Goal: Transaction & Acquisition: Purchase product/service

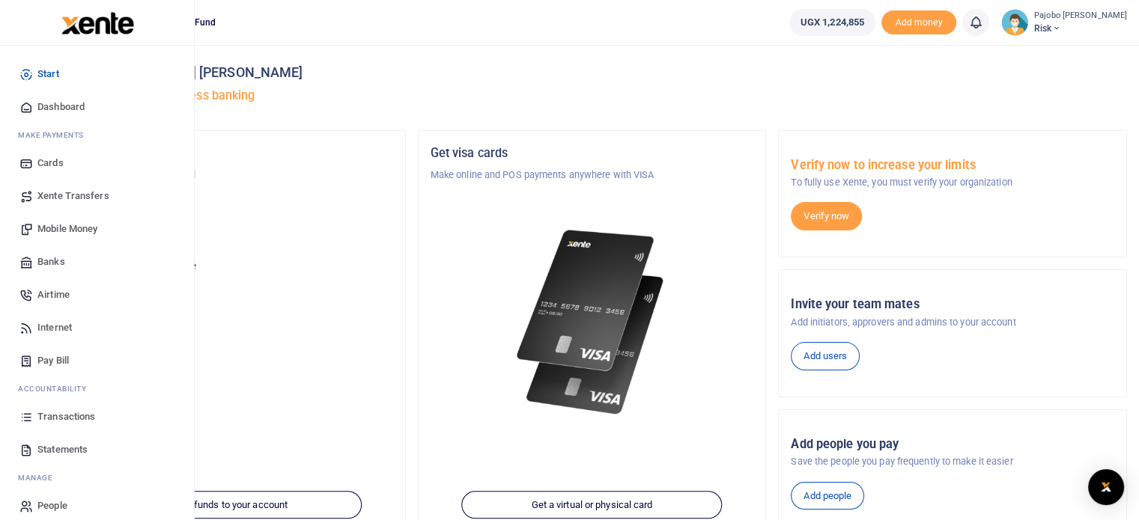
click at [56, 227] on span "Mobile Money" at bounding box center [67, 229] width 60 height 15
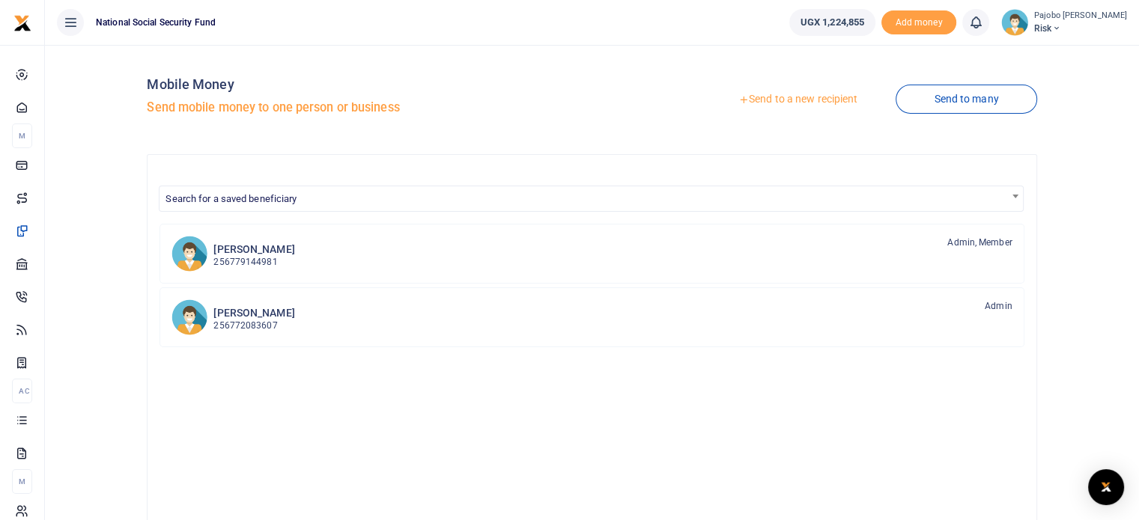
click at [828, 97] on link "Send to a new recipient" at bounding box center [797, 99] width 195 height 27
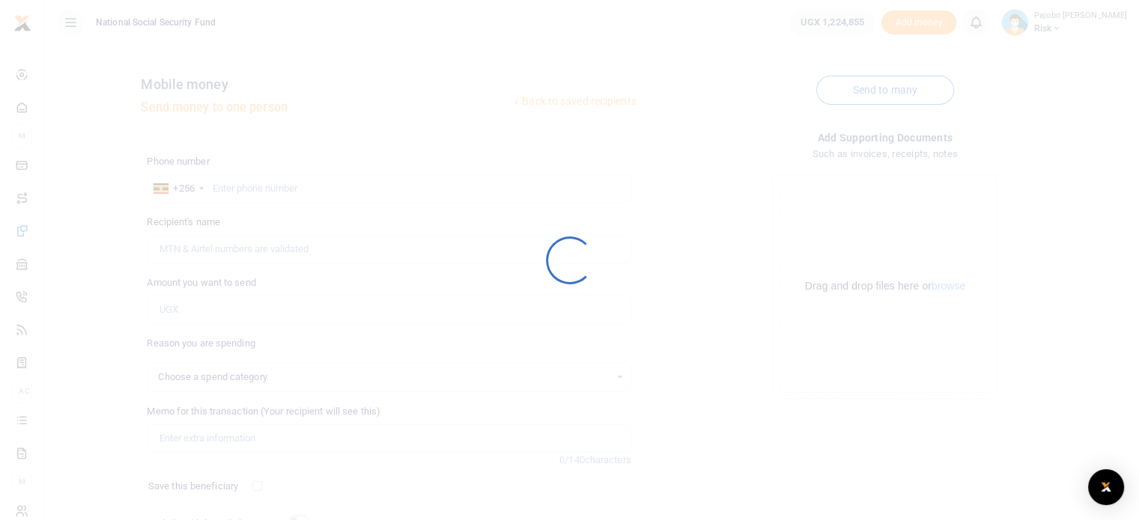
select select
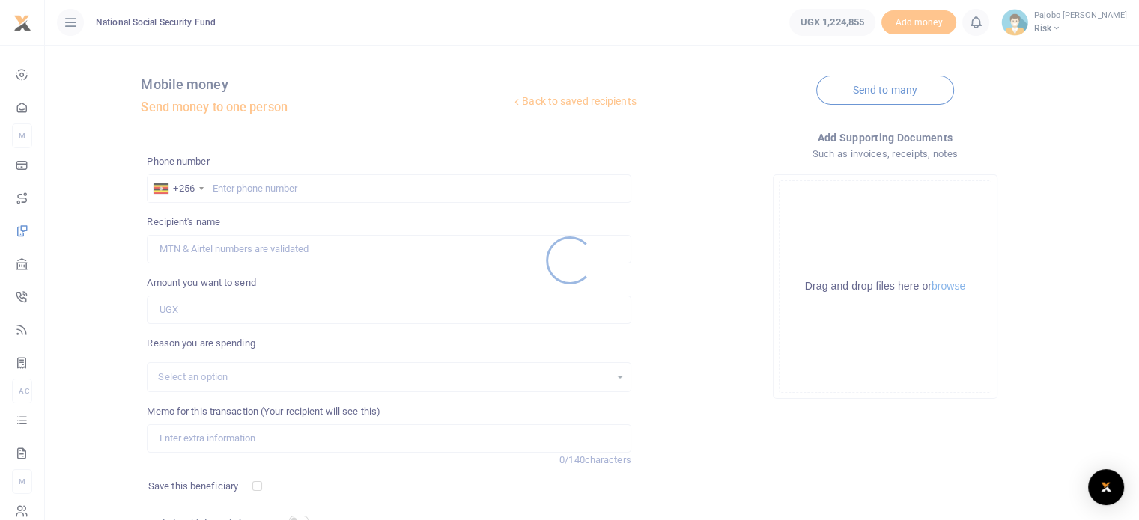
click at [323, 185] on div at bounding box center [569, 260] width 1139 height 520
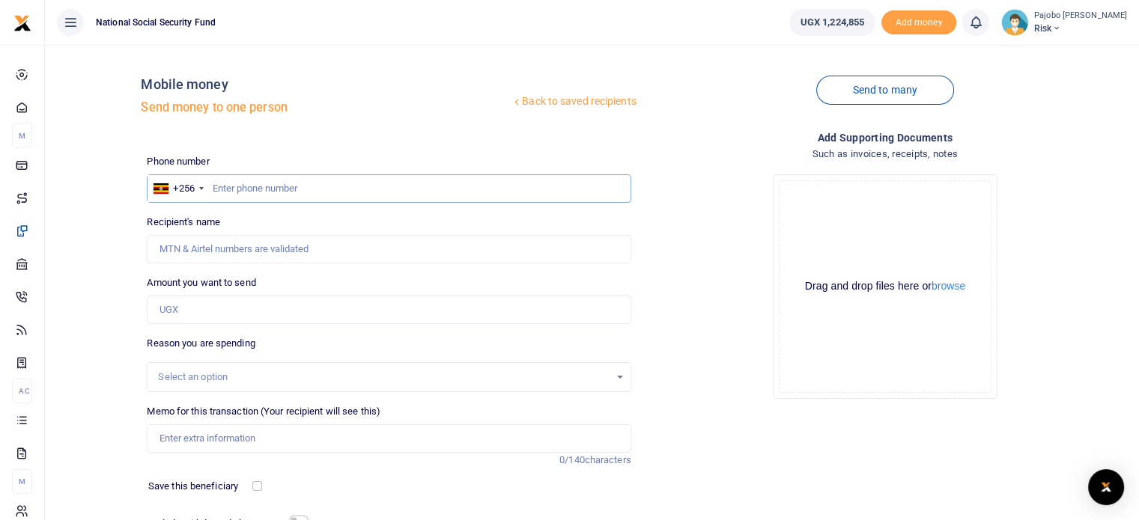
click at [319, 188] on input "text" at bounding box center [389, 188] width 484 height 28
paste input "0780551491"
type input "0780551491"
type input "Wilberforce Mutungi"
click at [221, 183] on input "0780551491" at bounding box center [389, 188] width 484 height 28
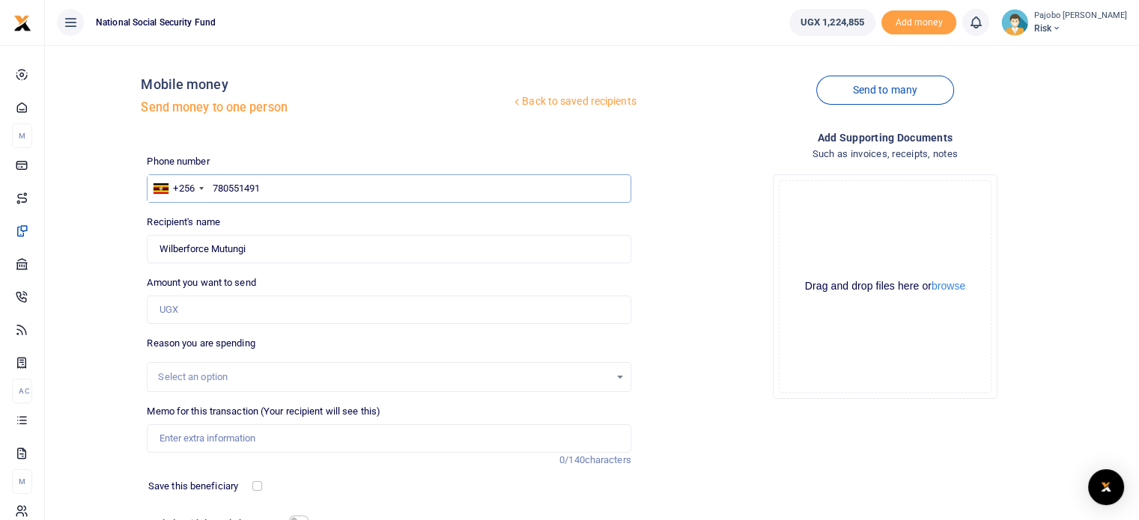
type input "780551491"
click at [199, 308] on input "Amount you want to send" at bounding box center [389, 310] width 484 height 28
type input "77,000"
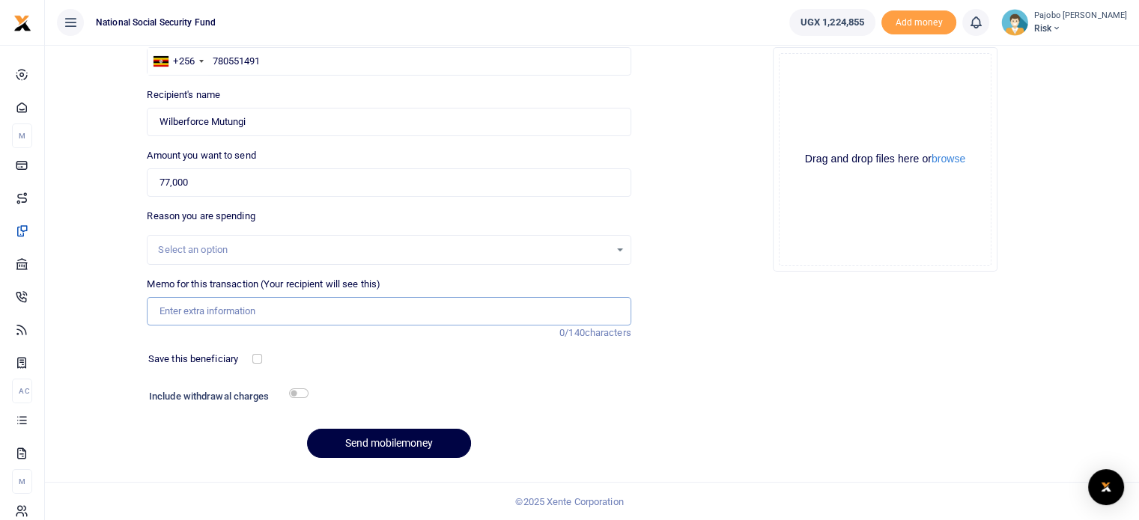
click at [205, 308] on input "Memo for this transaction (Your recipient will see this)" at bounding box center [389, 311] width 484 height 28
click at [298, 314] on input "ERM team breakfast" at bounding box center [389, 311] width 484 height 28
type input "ERM team breakfast snacks from 11th - 15 Aug 2025"
click at [965, 158] on button "browse" at bounding box center [948, 158] width 34 height 11
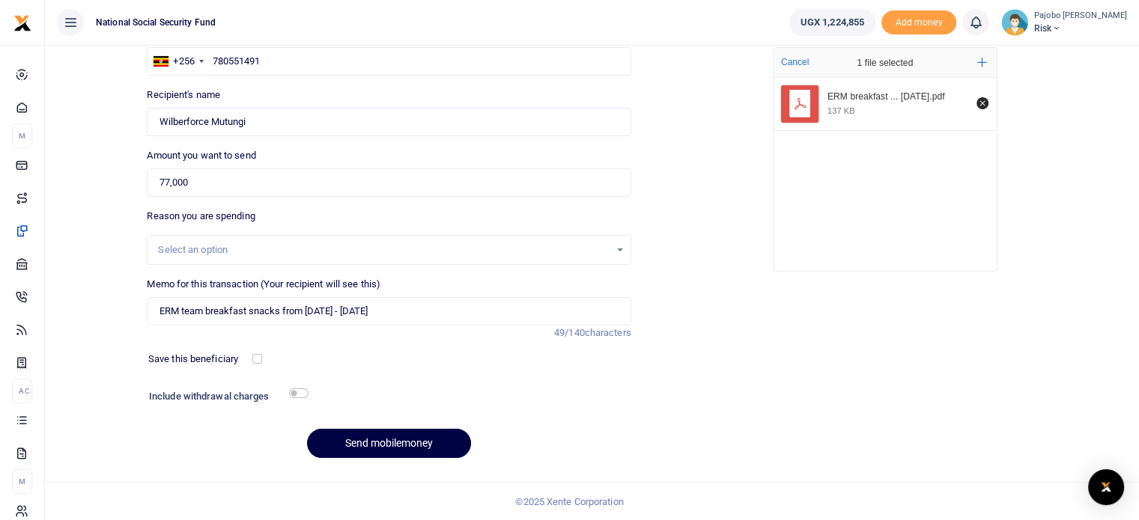
click at [874, 370] on div "Add supporting Documents Such as invoices, receipts, notes Drop your files here…" at bounding box center [885, 236] width 496 height 469
click at [294, 390] on input "checkbox" at bounding box center [298, 393] width 19 height 10
checkbox input "true"
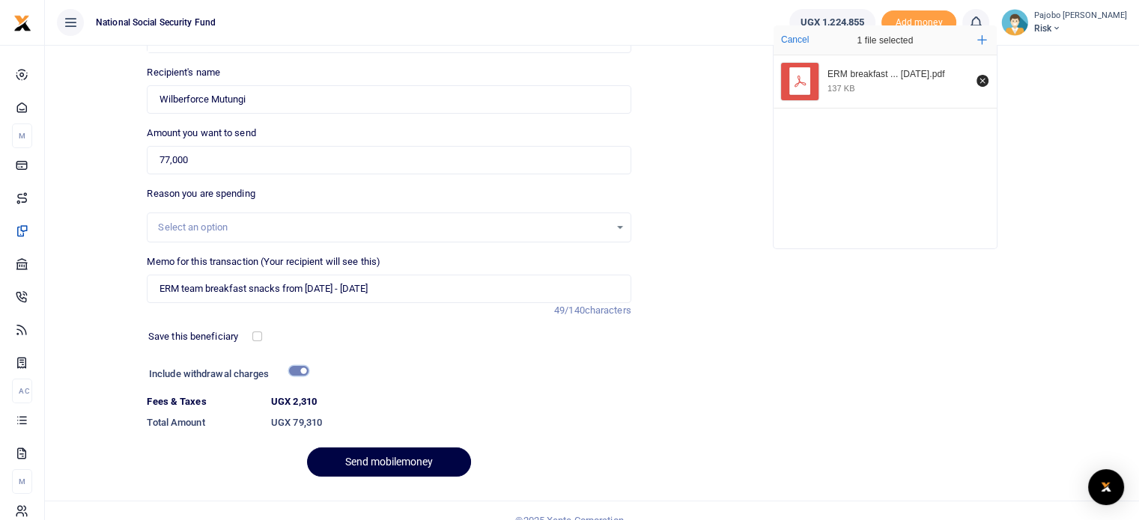
scroll to position [168, 0]
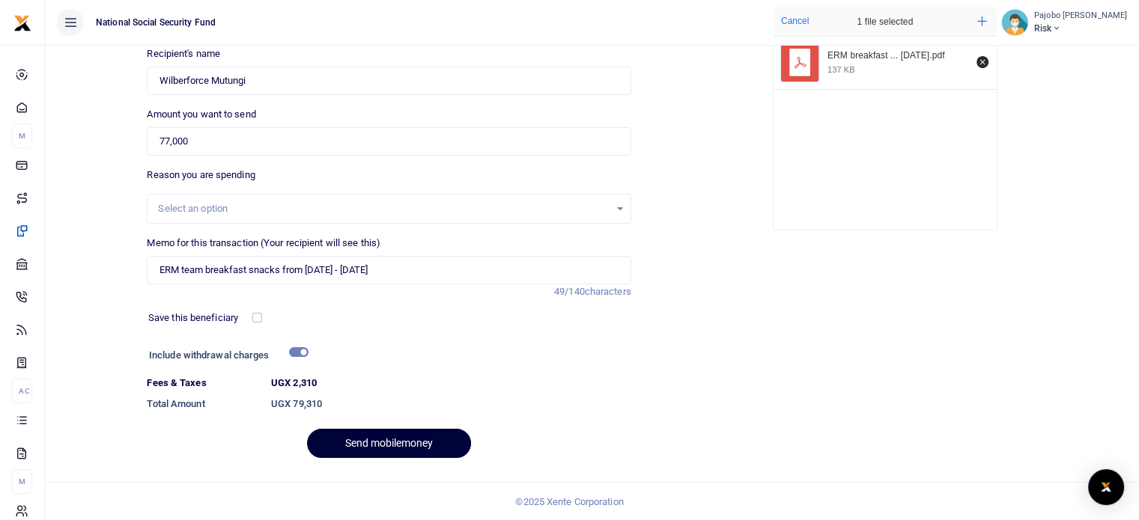
click at [391, 442] on button "Send mobilemoney" at bounding box center [389, 443] width 164 height 29
click at [332, 269] on input "ERM team breakfast snacks from 11th - 15 Aug 2025" at bounding box center [389, 270] width 484 height 28
type input "ERM team breakfast snacks from [DATE] to [DATE]"
click at [394, 446] on button "Send mobilemoney" at bounding box center [389, 443] width 164 height 29
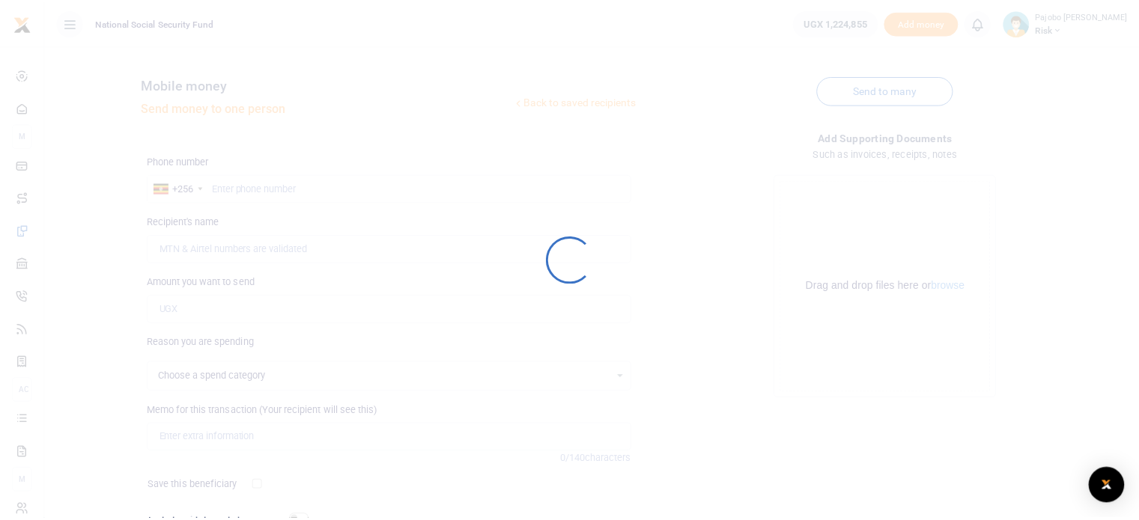
scroll to position [127, 0]
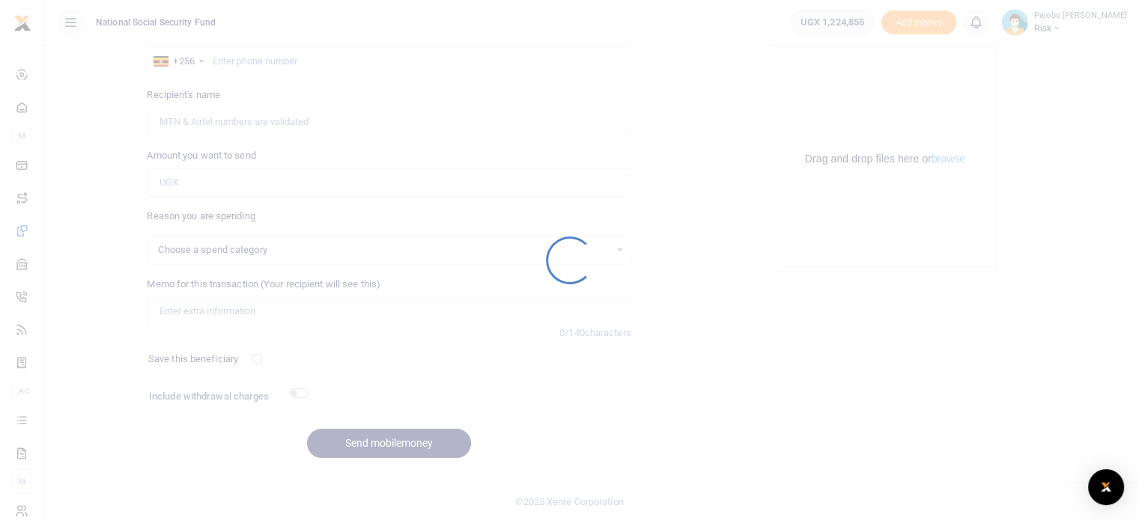
select select
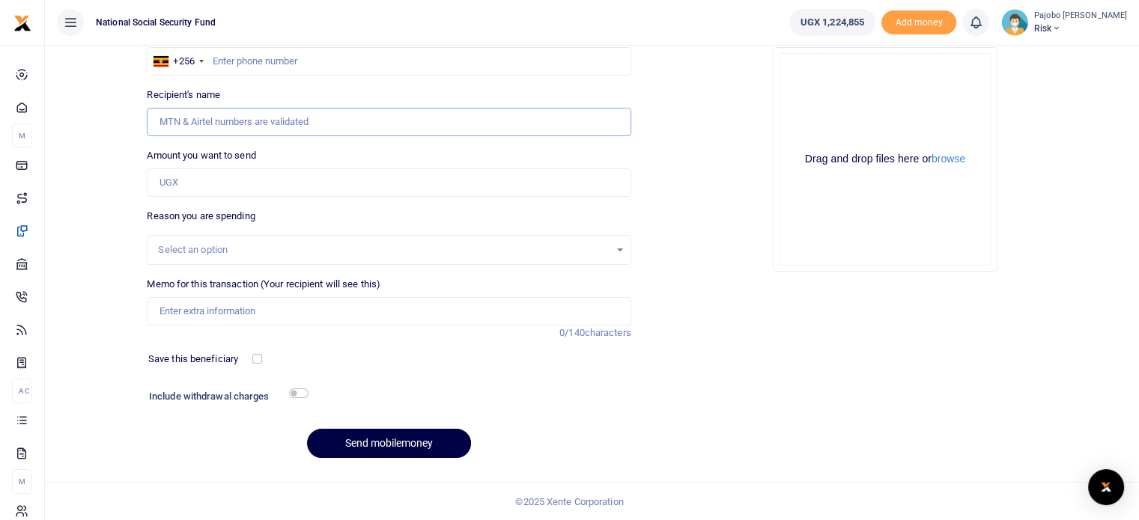
click at [169, 125] on input "Recipient's name" at bounding box center [389, 122] width 484 height 28
type input "0"
click at [350, 61] on input "text" at bounding box center [389, 61] width 484 height 28
type input "702689919"
type input "[PERSON_NAME]"
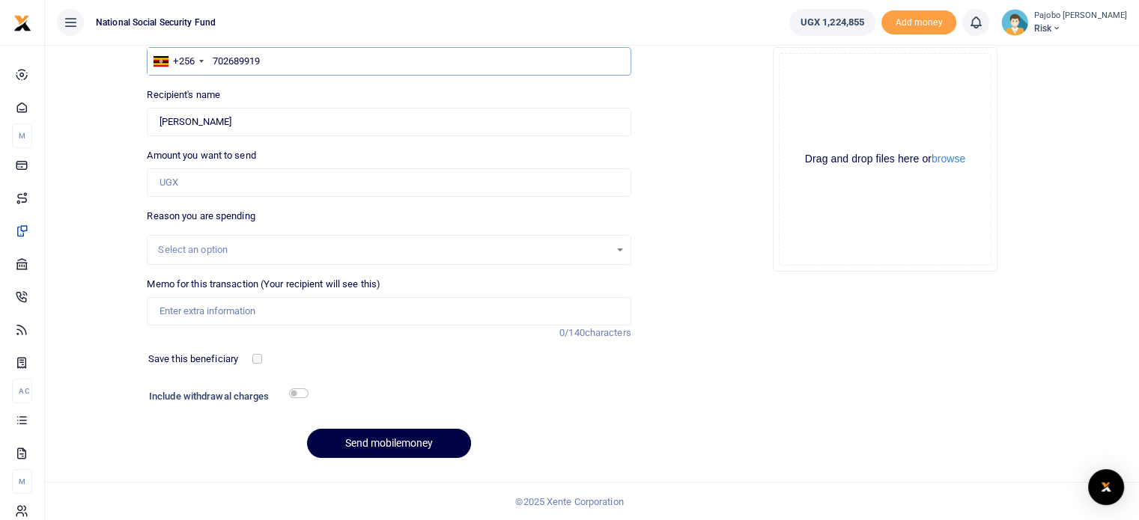
type input "702689919"
click at [204, 176] on input "Amount you want to send" at bounding box center [389, 182] width 484 height 28
type input "59,000"
click at [240, 310] on input "Memo for this transaction (Your recipient will see this)" at bounding box center [389, 311] width 484 height 28
click at [331, 307] on input "Printing the BSI Certificate on the board" at bounding box center [389, 311] width 484 height 28
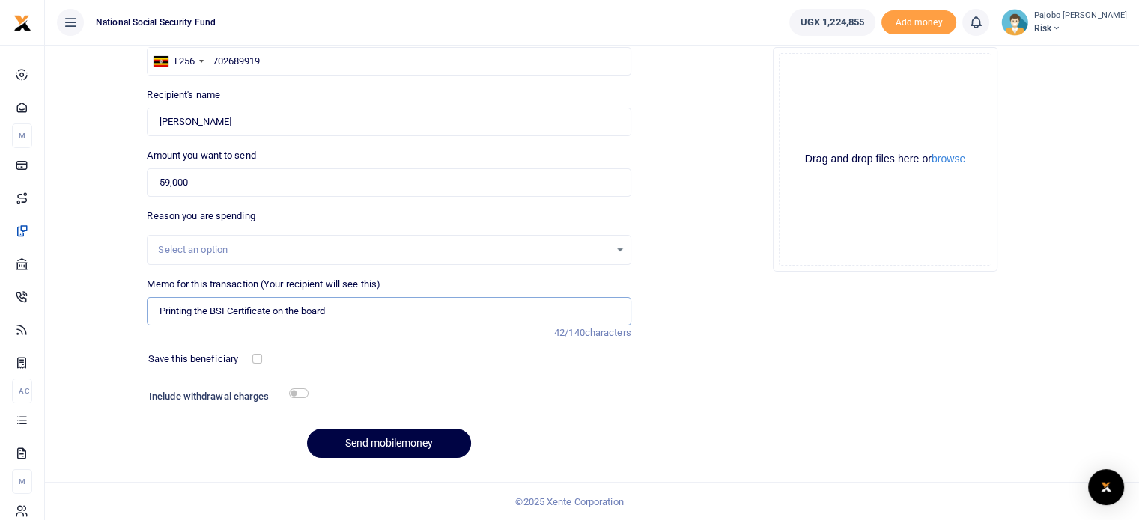
type input "Printing the BSI Certificate on the board"
click at [295, 388] on input "checkbox" at bounding box center [298, 393] width 19 height 10
checkbox input "true"
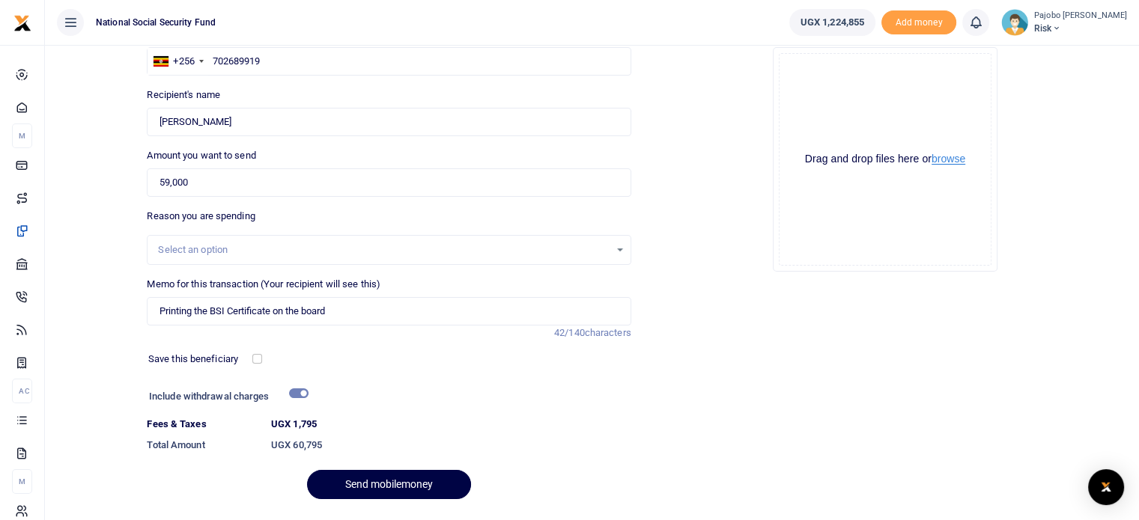
click at [942, 156] on button "browse" at bounding box center [948, 158] width 34 height 11
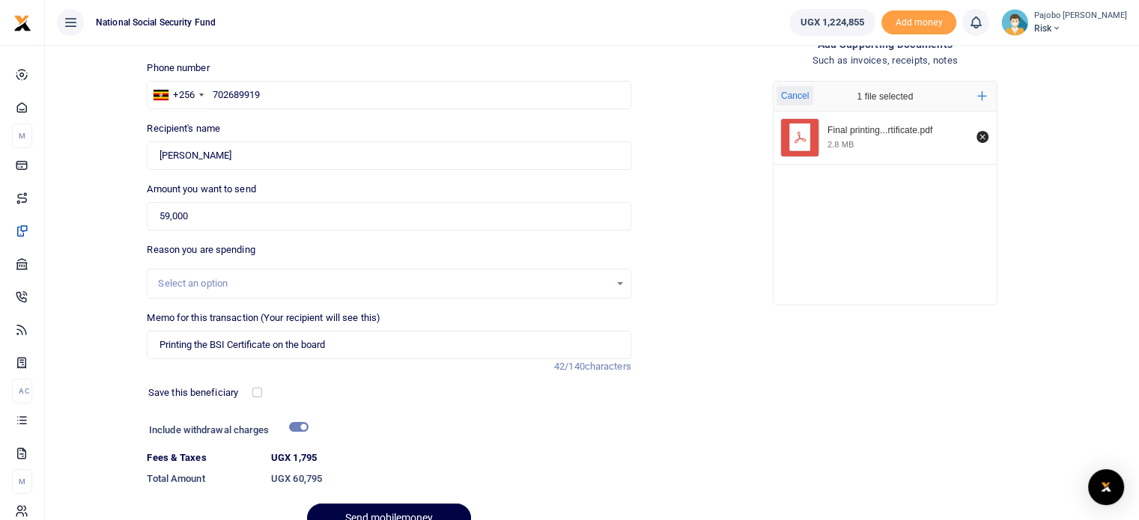
scroll to position [168, 0]
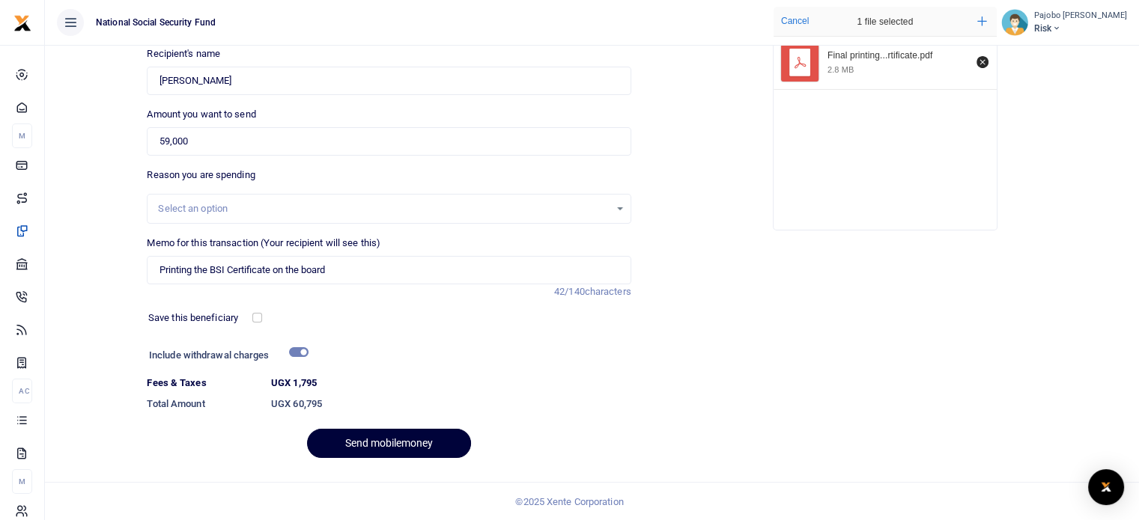
click at [378, 436] on button "Send mobilemoney" at bounding box center [389, 443] width 164 height 29
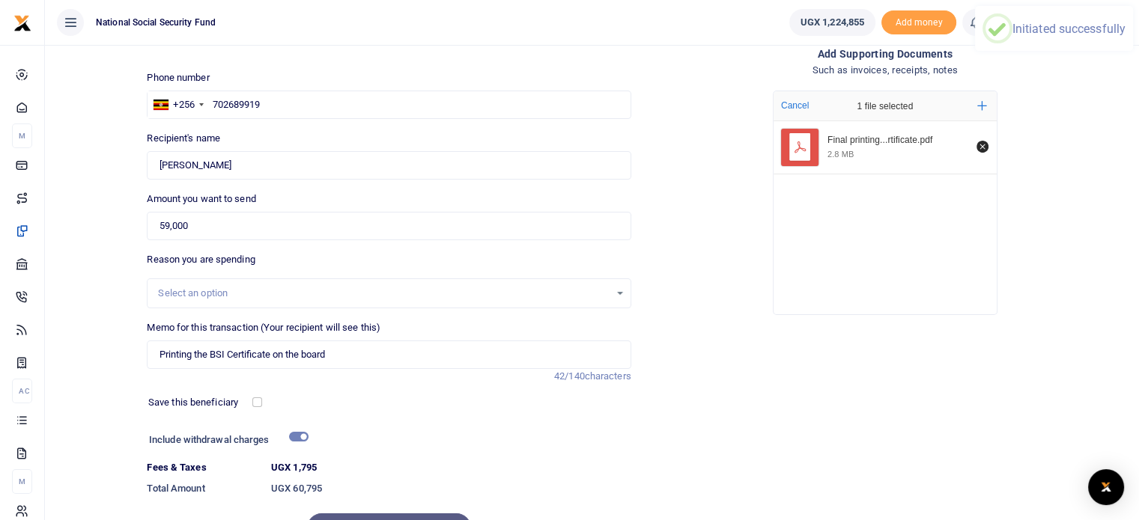
scroll to position [19, 0]
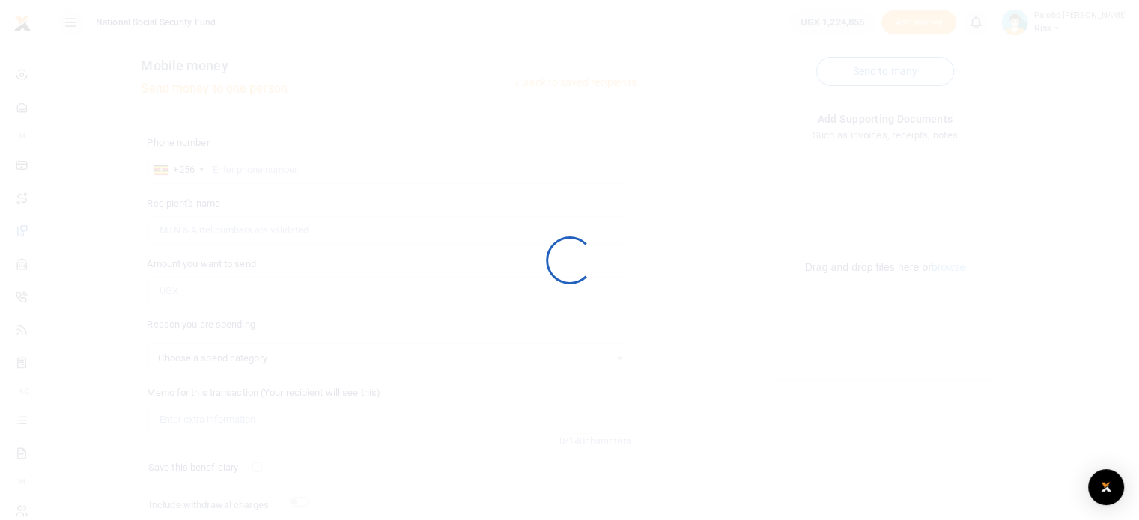
select select
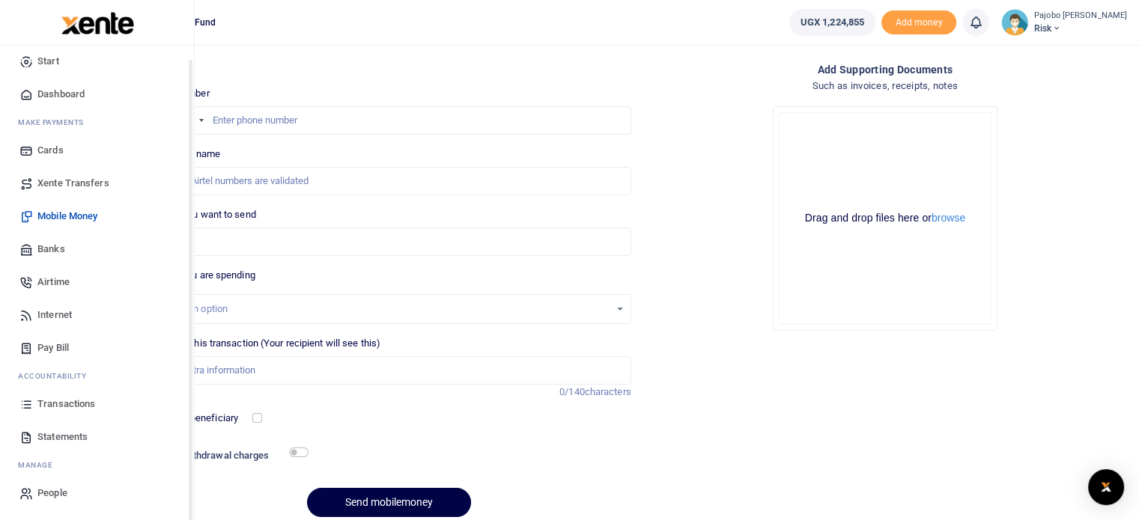
scroll to position [127, 0]
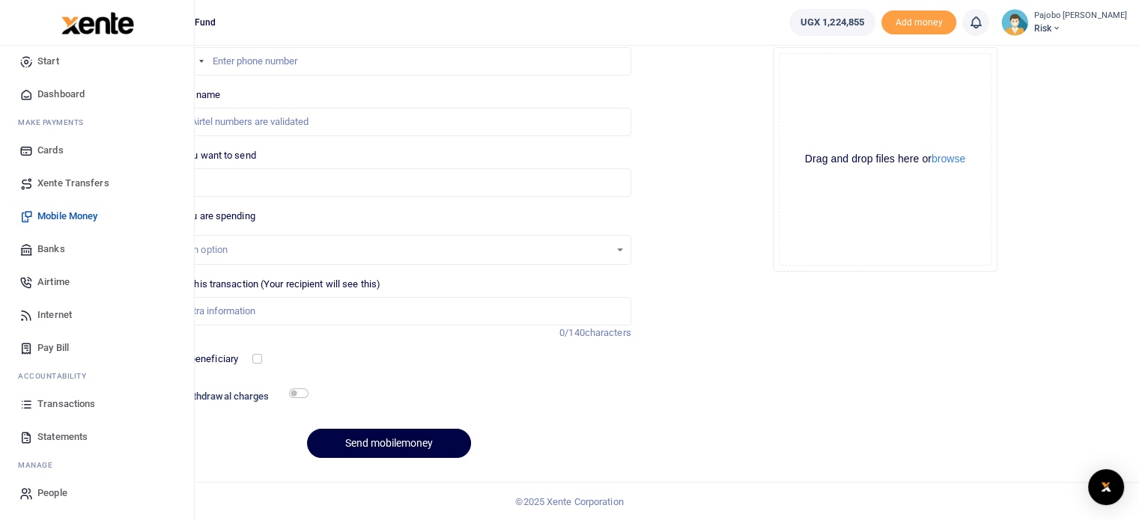
click at [63, 400] on span "Transactions" at bounding box center [66, 404] width 58 height 15
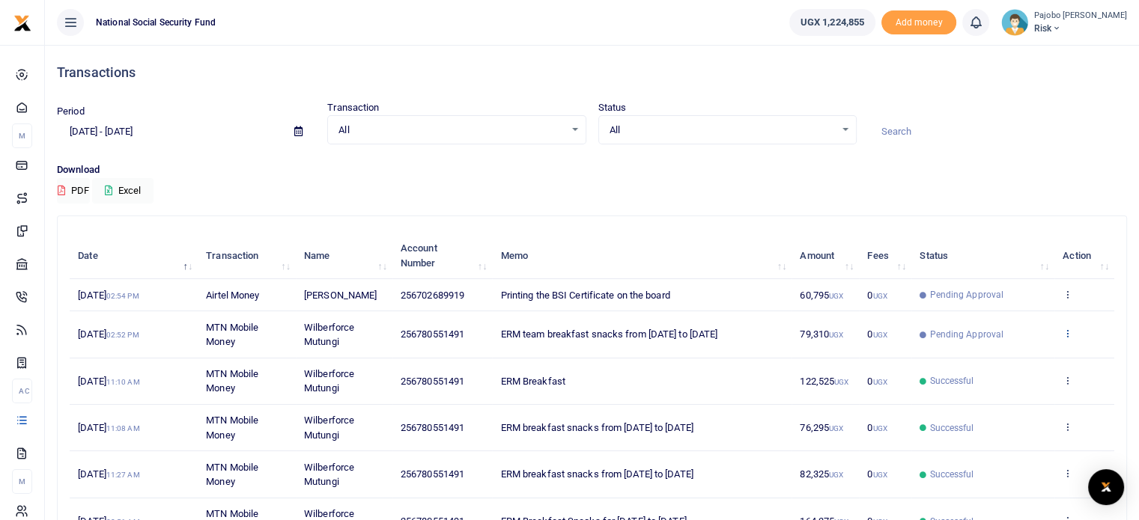
click at [1064, 330] on icon at bounding box center [1067, 333] width 10 height 10
click at [1015, 356] on link "View details" at bounding box center [1012, 357] width 118 height 21
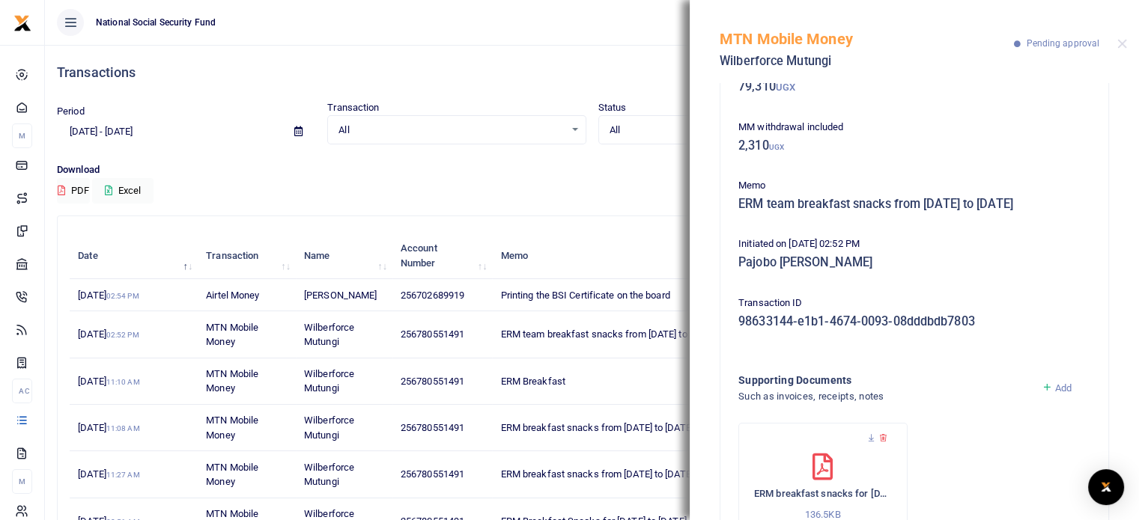
scroll to position [171, 0]
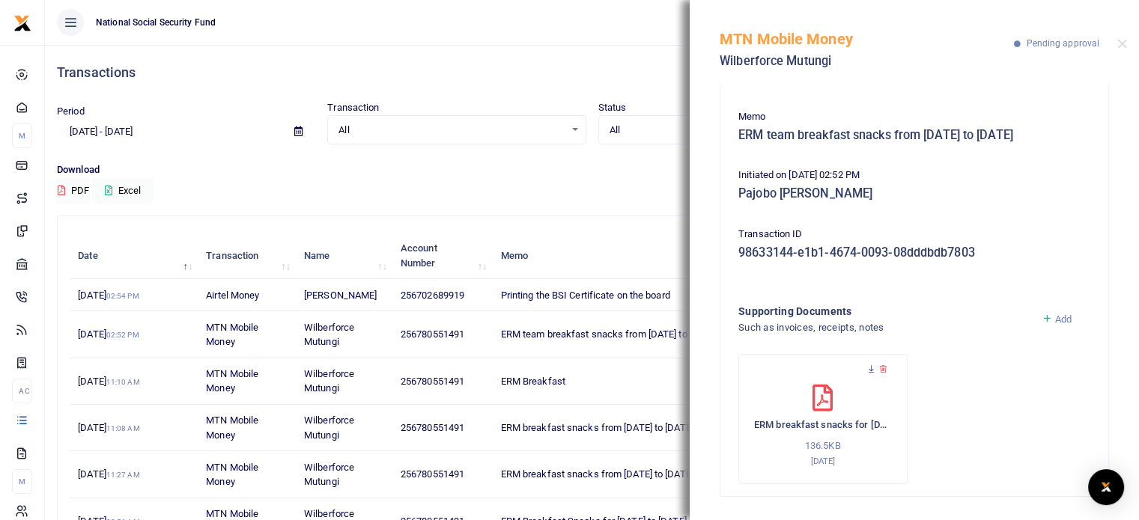
click at [871, 370] on icon at bounding box center [871, 370] width 10 height 10
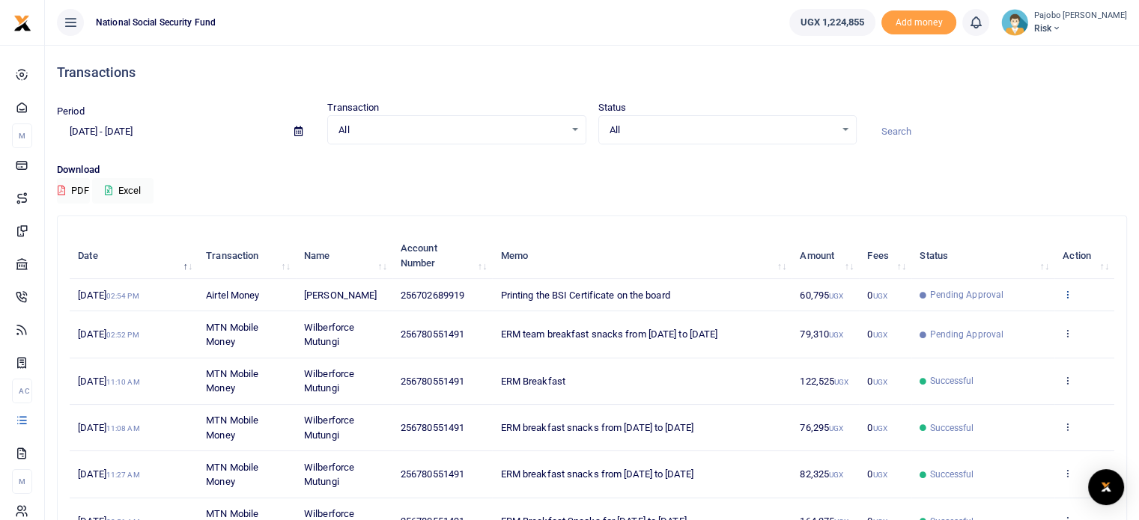
click at [1068, 293] on icon at bounding box center [1067, 294] width 10 height 10
click at [1009, 315] on link "View details" at bounding box center [1012, 318] width 118 height 21
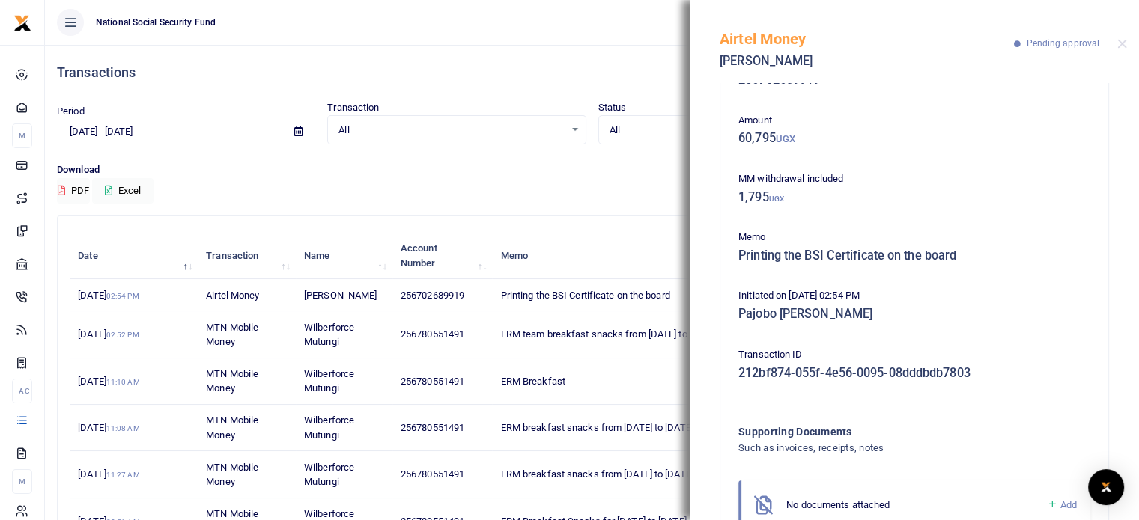
scroll to position [108, 0]
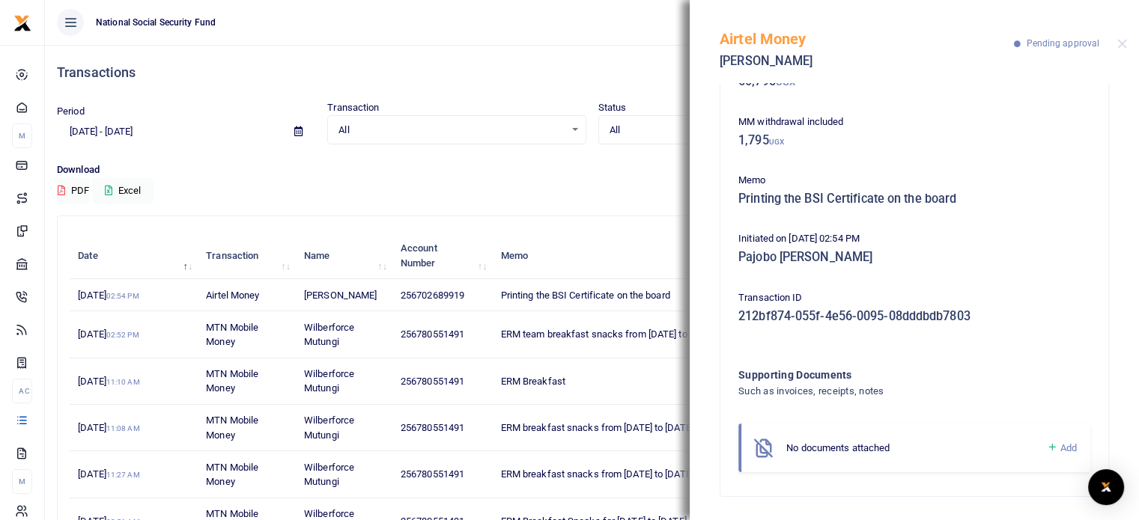
click at [1046, 446] on icon at bounding box center [1051, 447] width 11 height 13
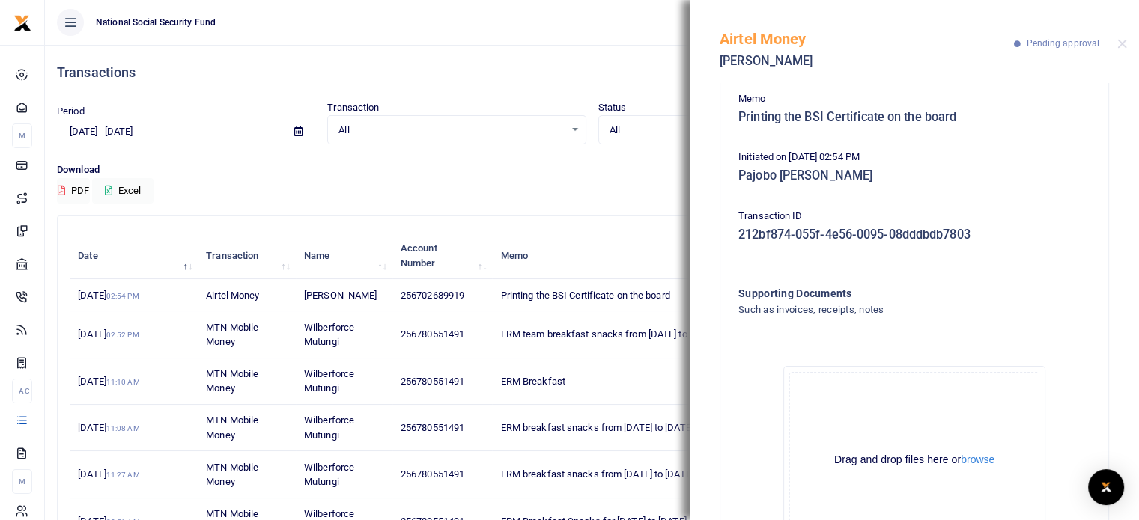
scroll to position [275, 0]
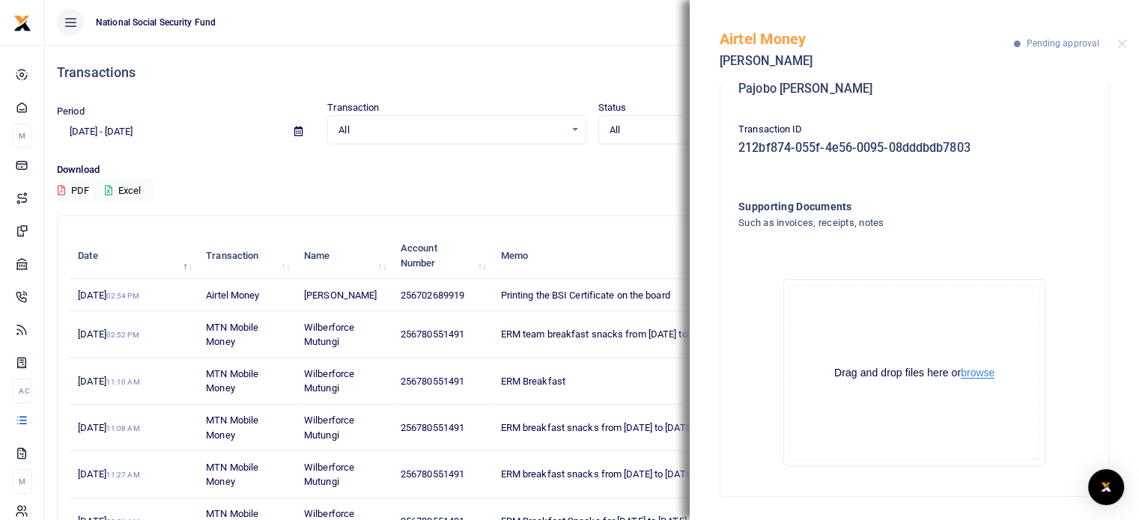
click at [983, 377] on button "browse" at bounding box center [977, 373] width 34 height 11
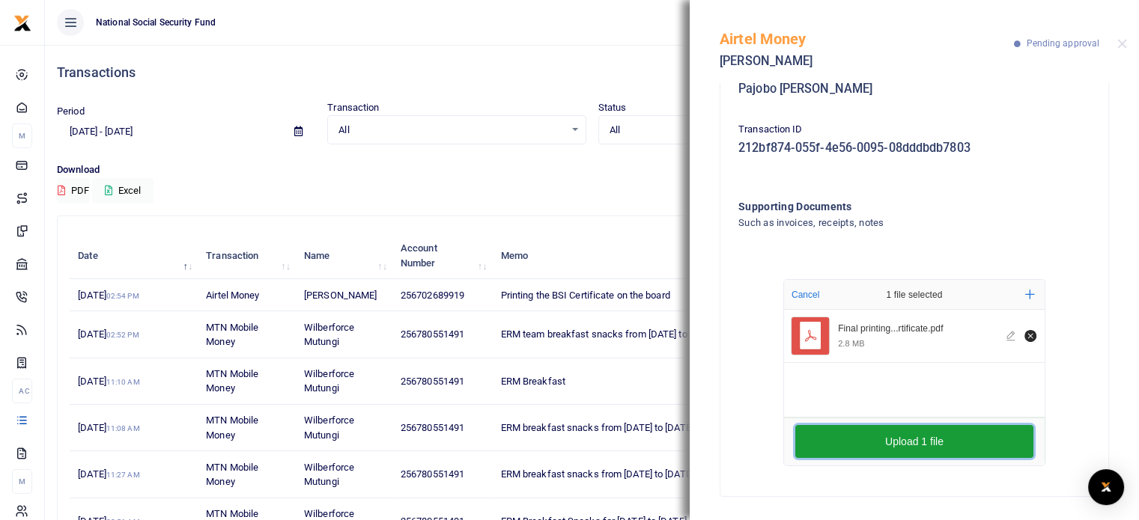
click at [907, 445] on button "Upload 1 file" at bounding box center [914, 441] width 238 height 33
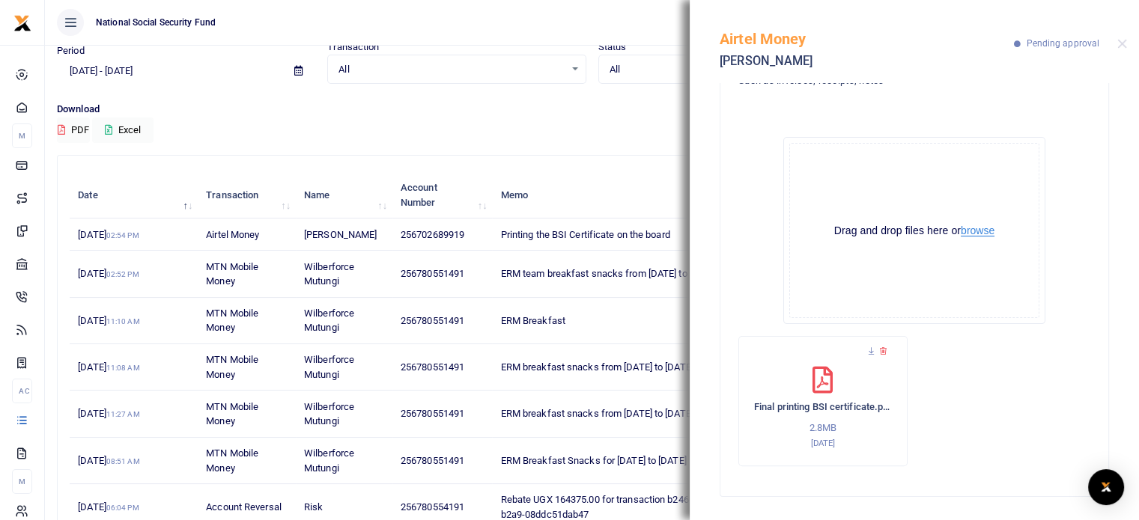
scroll to position [265, 0]
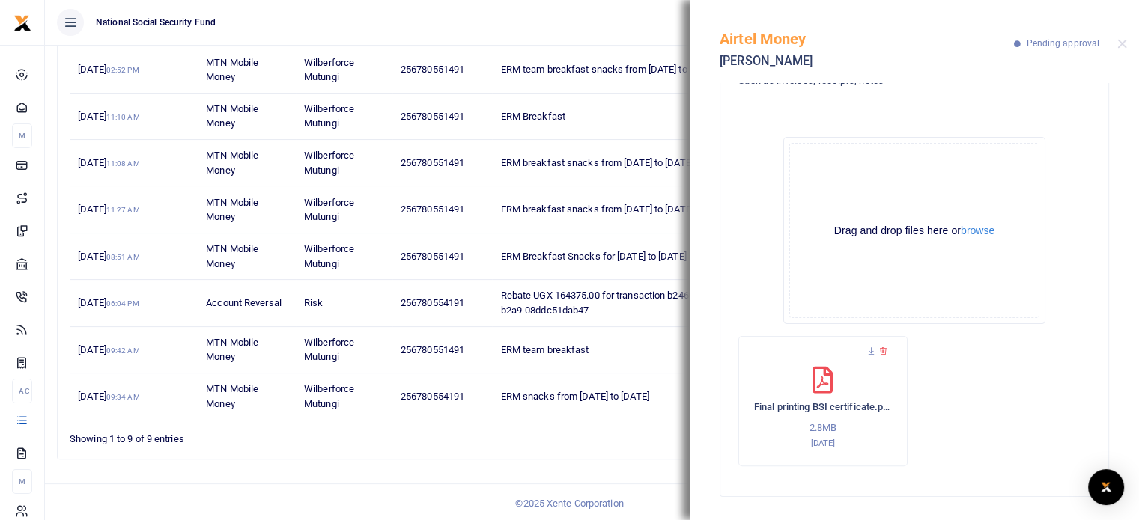
click at [542, 425] on ul "1" at bounding box center [812, 435] width 603 height 20
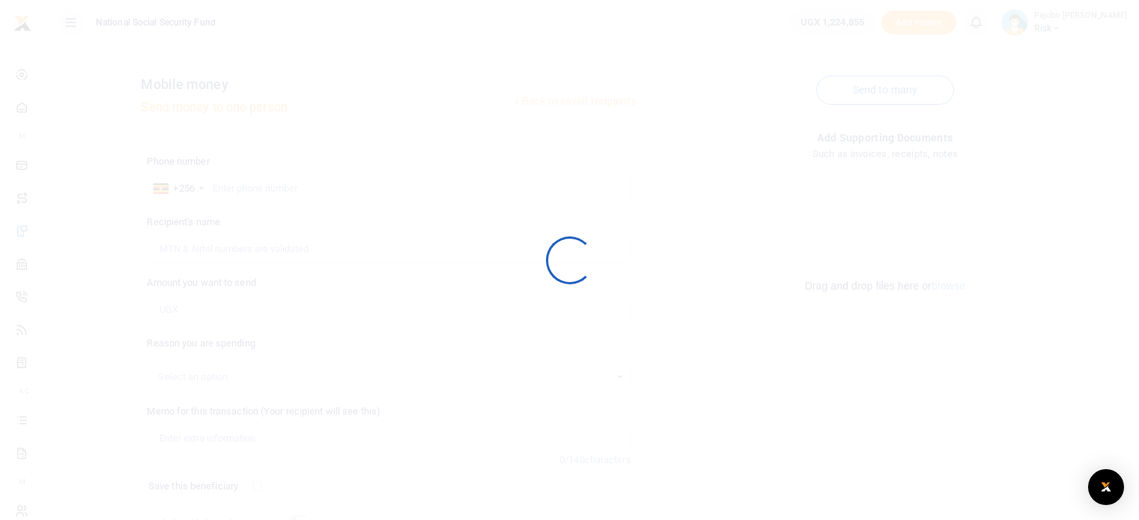
scroll to position [127, 0]
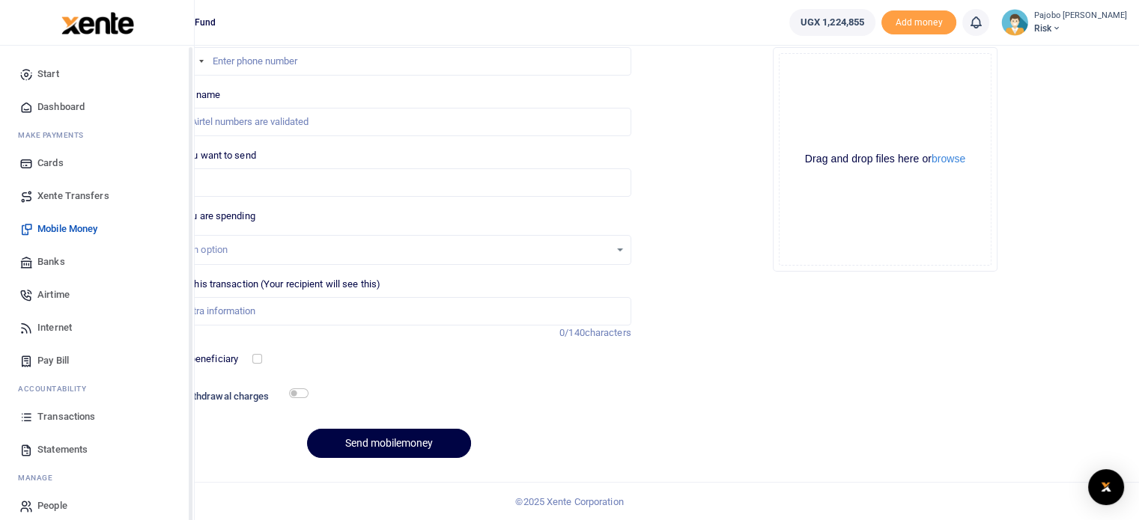
click at [70, 412] on span "Transactions" at bounding box center [66, 416] width 58 height 15
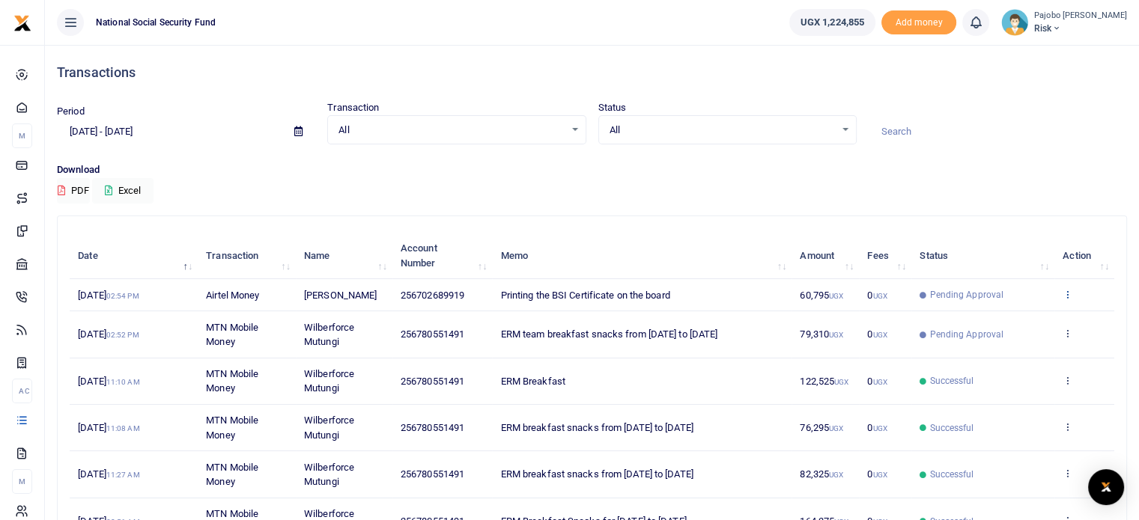
click at [1064, 296] on icon at bounding box center [1067, 294] width 10 height 10
click at [1010, 314] on link "View details" at bounding box center [1012, 318] width 118 height 21
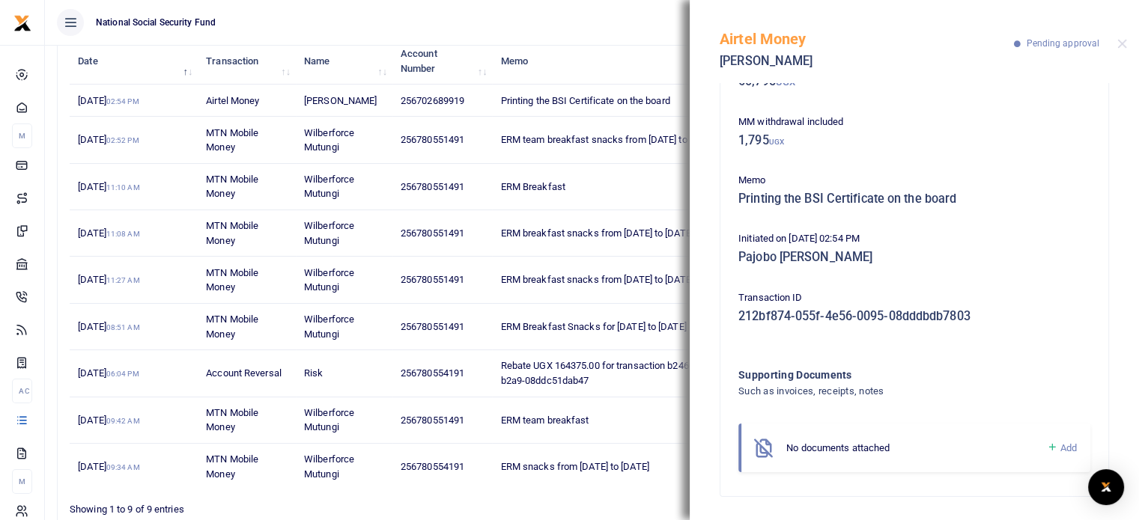
scroll to position [265, 0]
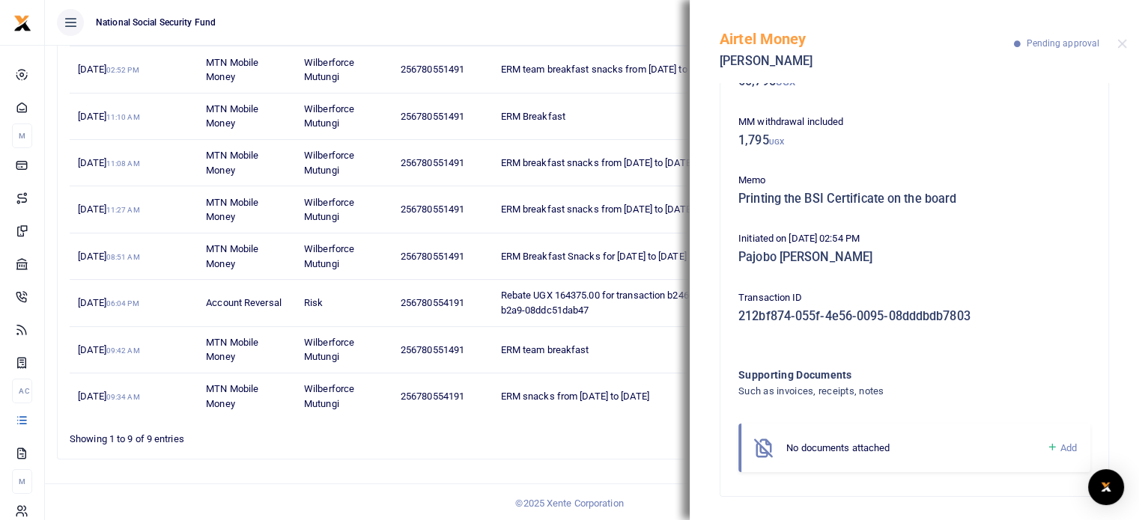
click at [1048, 441] on link "Add" at bounding box center [1061, 447] width 31 height 17
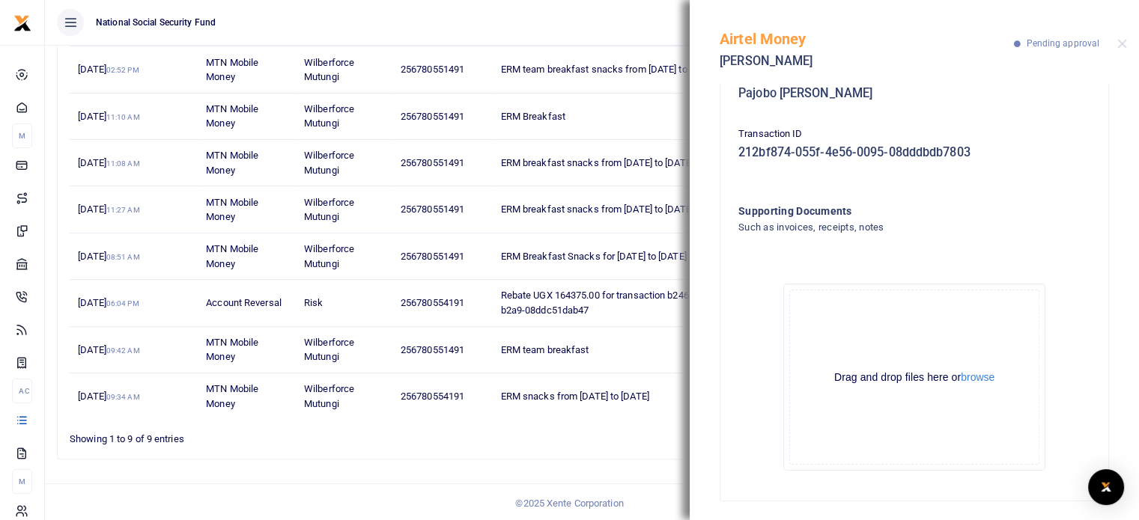
scroll to position [275, 0]
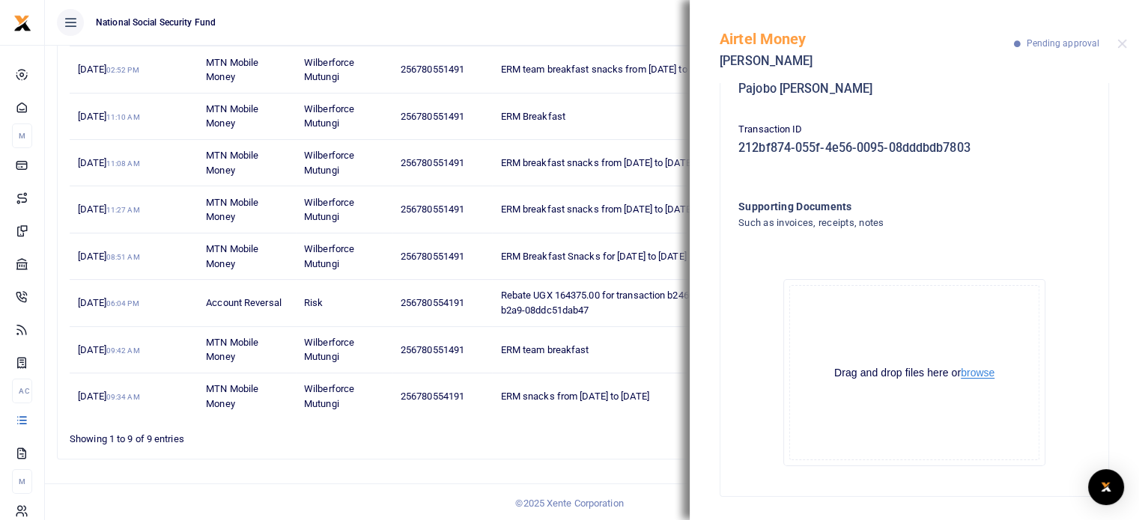
click at [982, 371] on button "browse" at bounding box center [977, 373] width 34 height 11
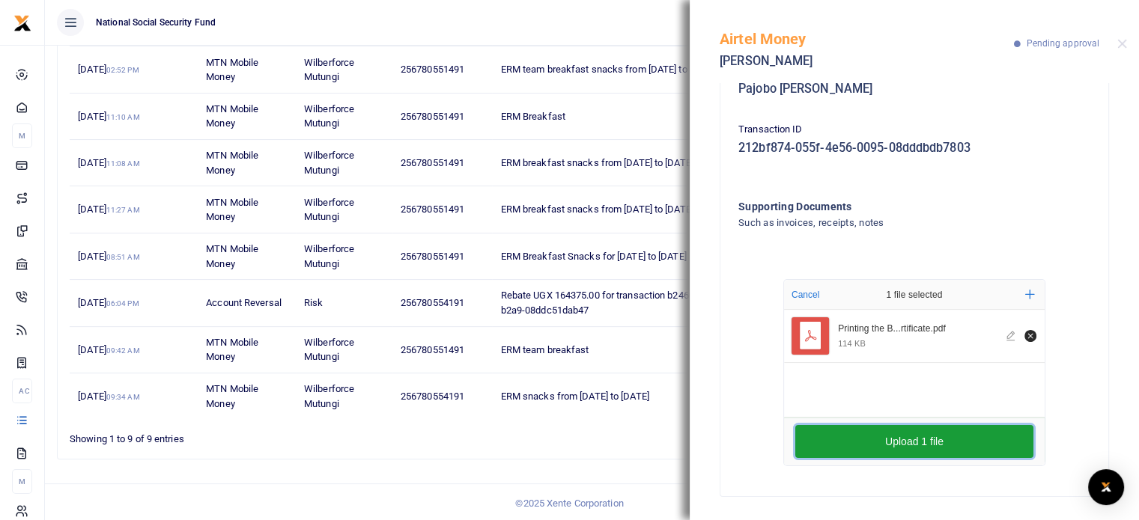
click at [913, 448] on button "Upload 1 file" at bounding box center [914, 441] width 238 height 33
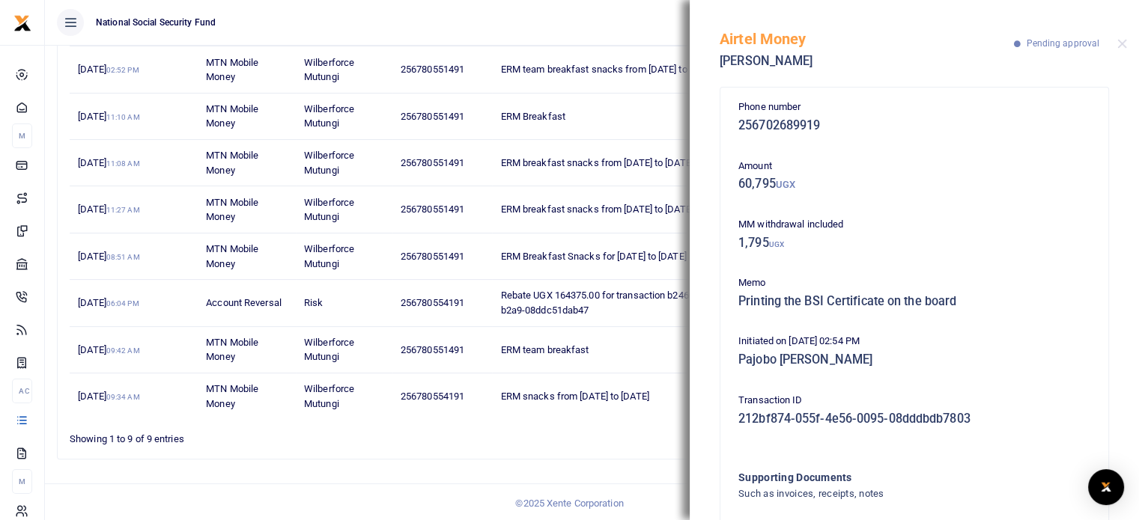
scroll to position [0, 0]
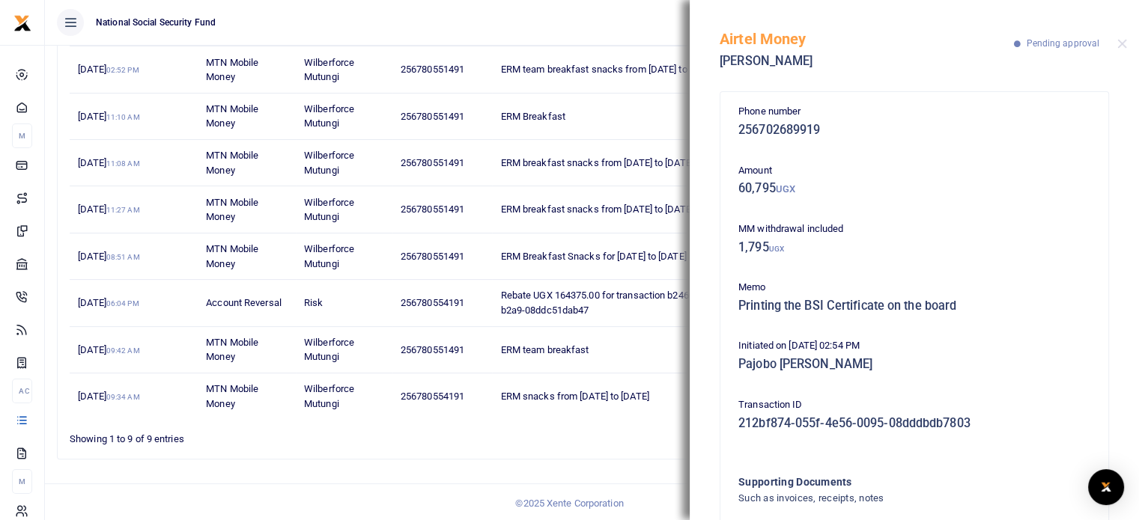
click at [433, 439] on div "Showing 1 to 9 of 9 entries" at bounding box center [284, 435] width 429 height 23
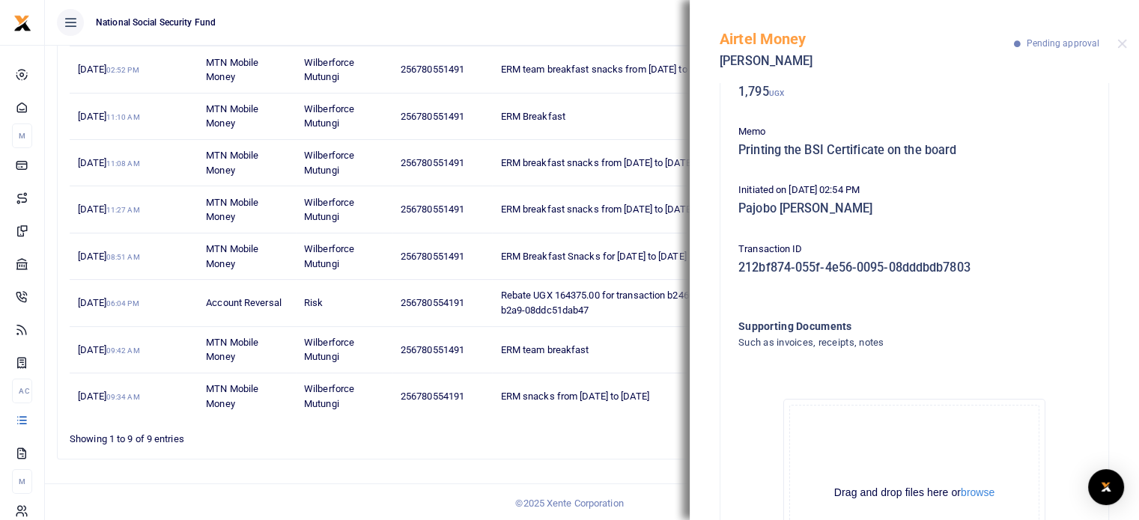
scroll to position [374, 0]
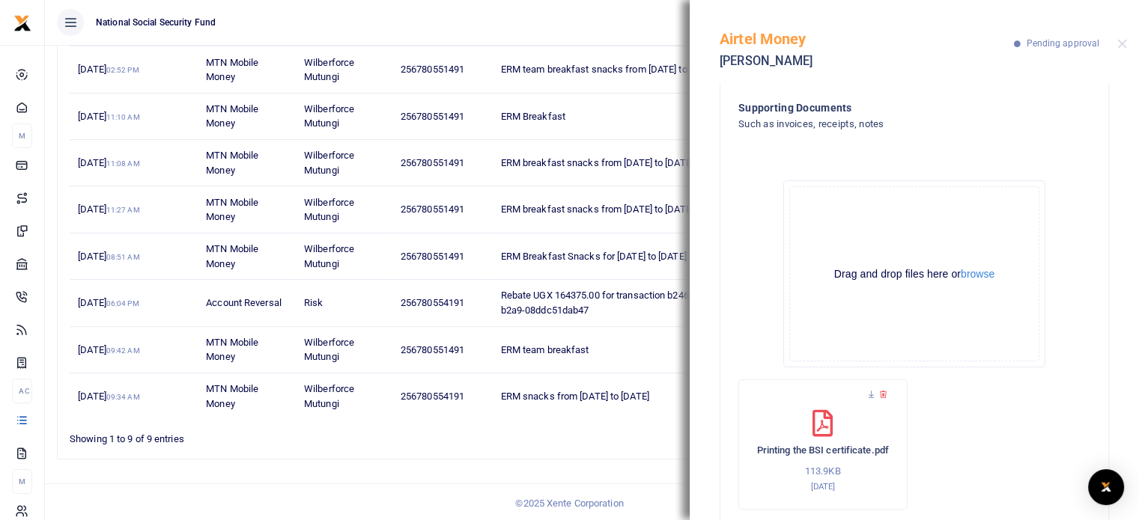
click at [225, 70] on span "MTN Mobile Money" at bounding box center [232, 70] width 52 height 26
click at [1118, 42] on button "Close" at bounding box center [1122, 44] width 10 height 10
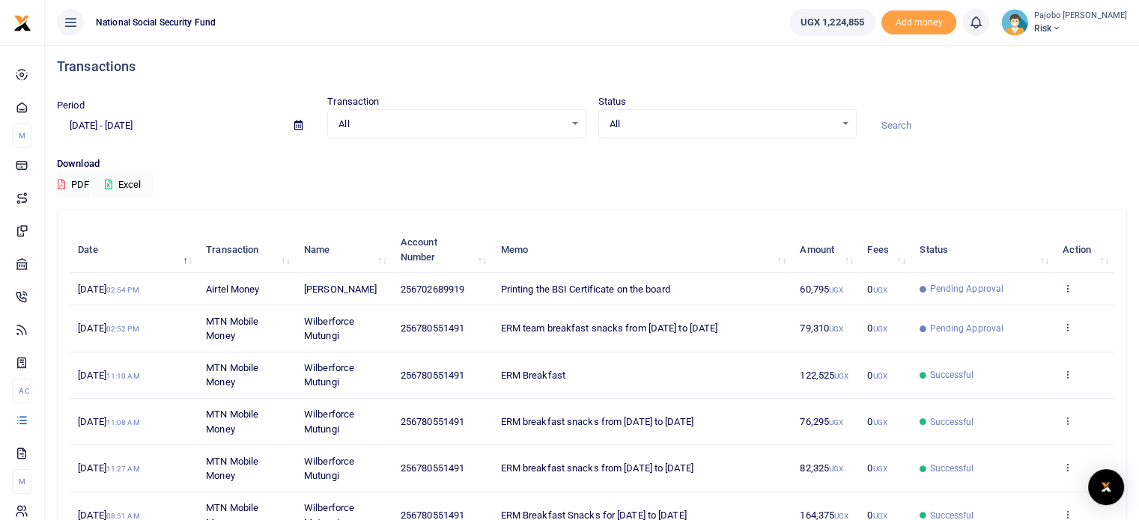
scroll to position [0, 0]
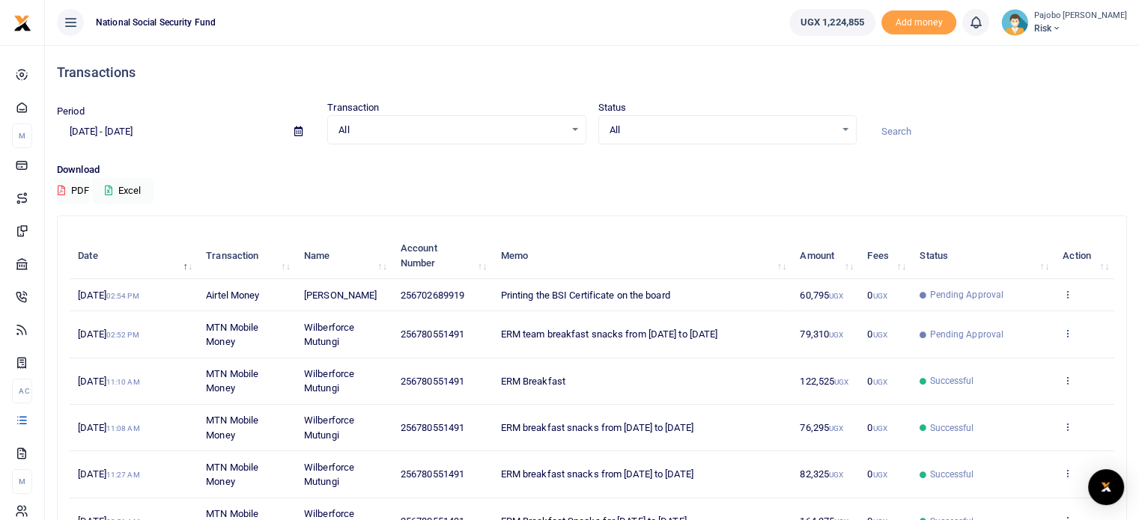
click at [1064, 331] on icon at bounding box center [1067, 333] width 10 height 10
click at [1021, 359] on link "View details" at bounding box center [1012, 357] width 118 height 21
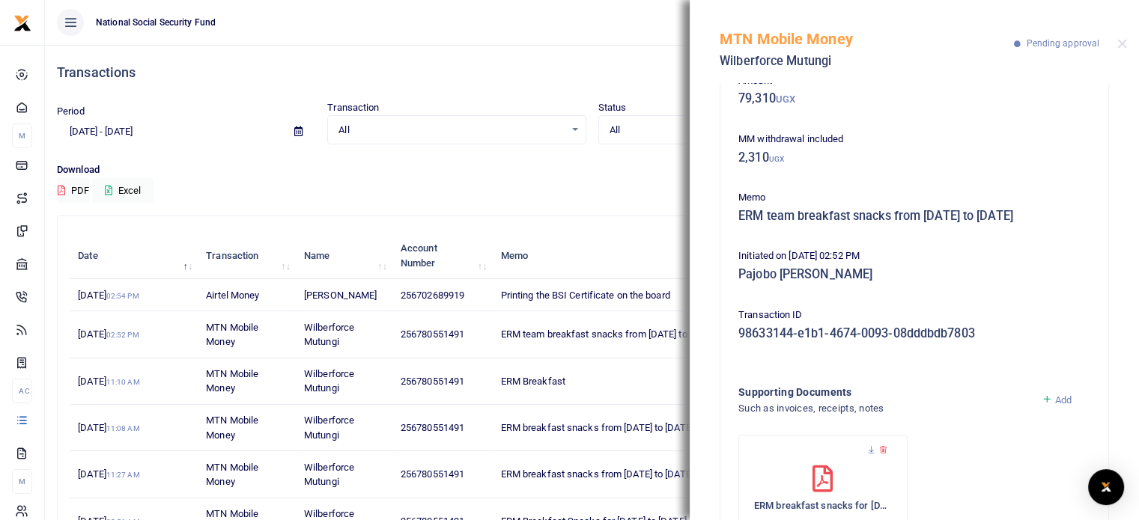
scroll to position [171, 0]
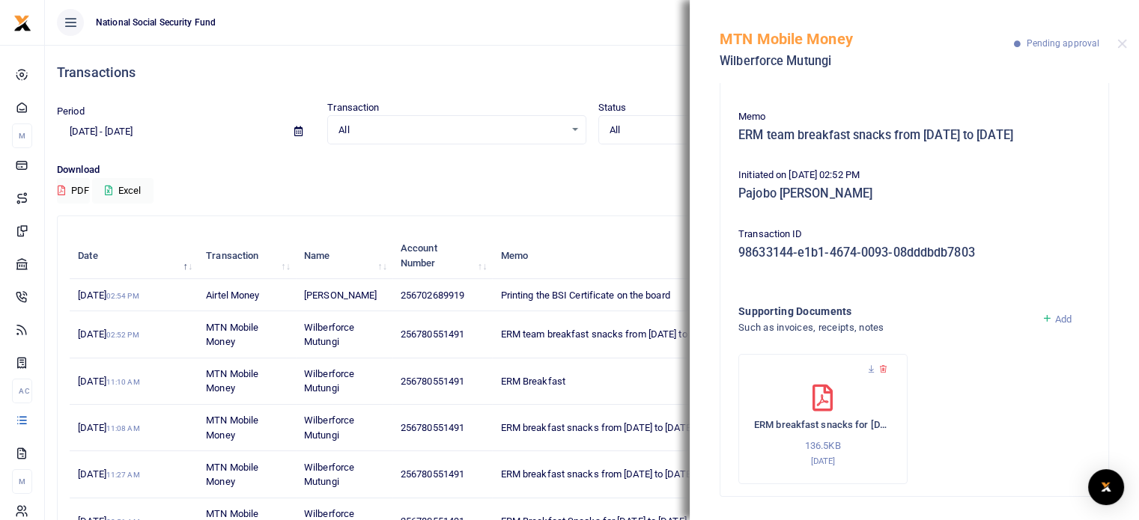
click at [475, 54] on div "Transactions" at bounding box center [592, 72] width 1070 height 55
click at [1121, 41] on button "Close" at bounding box center [1122, 44] width 10 height 10
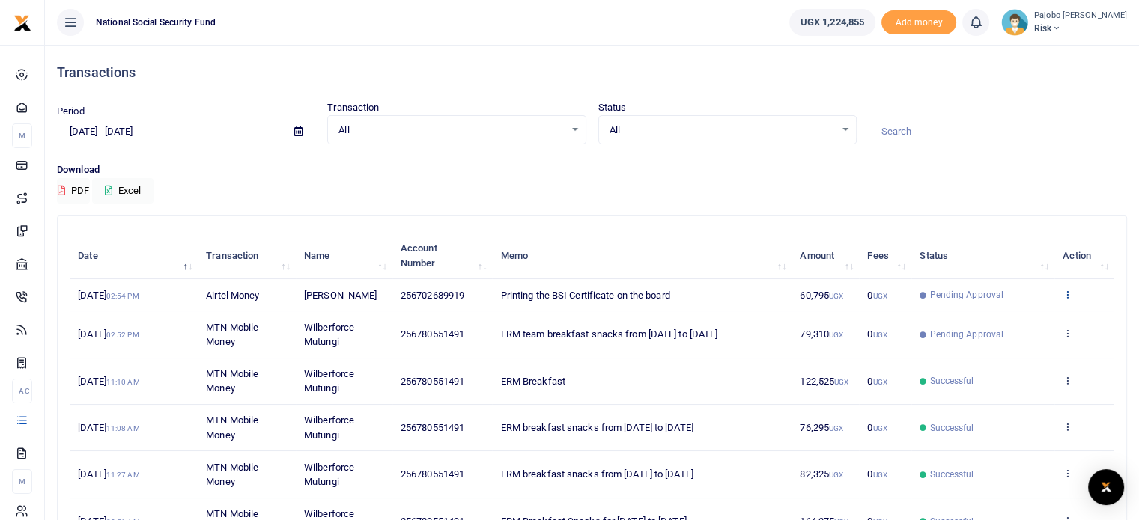
click at [1072, 289] on icon at bounding box center [1067, 294] width 10 height 10
click at [1026, 314] on link "View details" at bounding box center [1012, 318] width 118 height 21
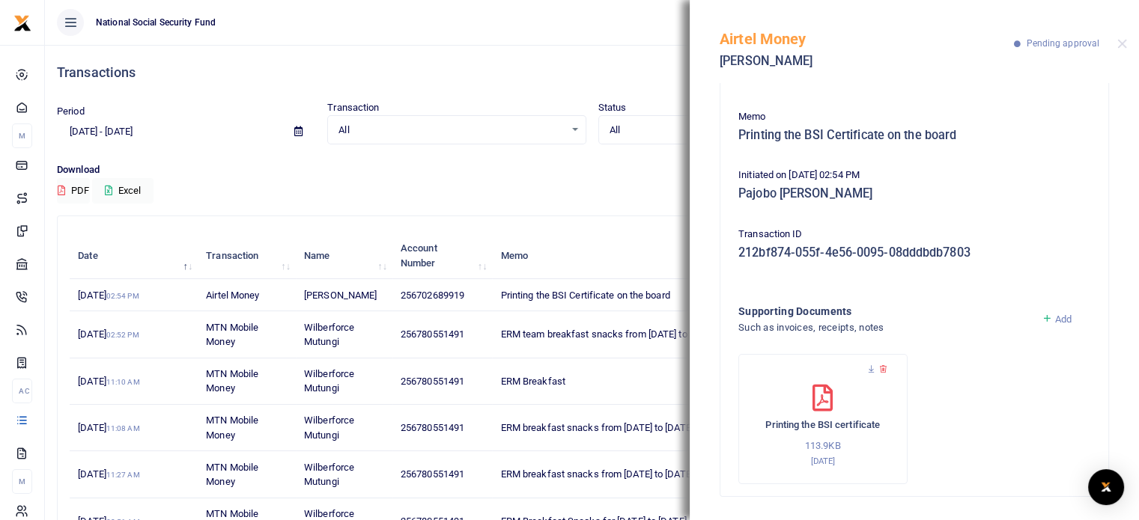
click at [585, 195] on div "Download PDF Excel" at bounding box center [592, 182] width 1070 height 41
click at [1117, 43] on button "Close" at bounding box center [1122, 44] width 10 height 10
